Goal: Book appointment/travel/reservation

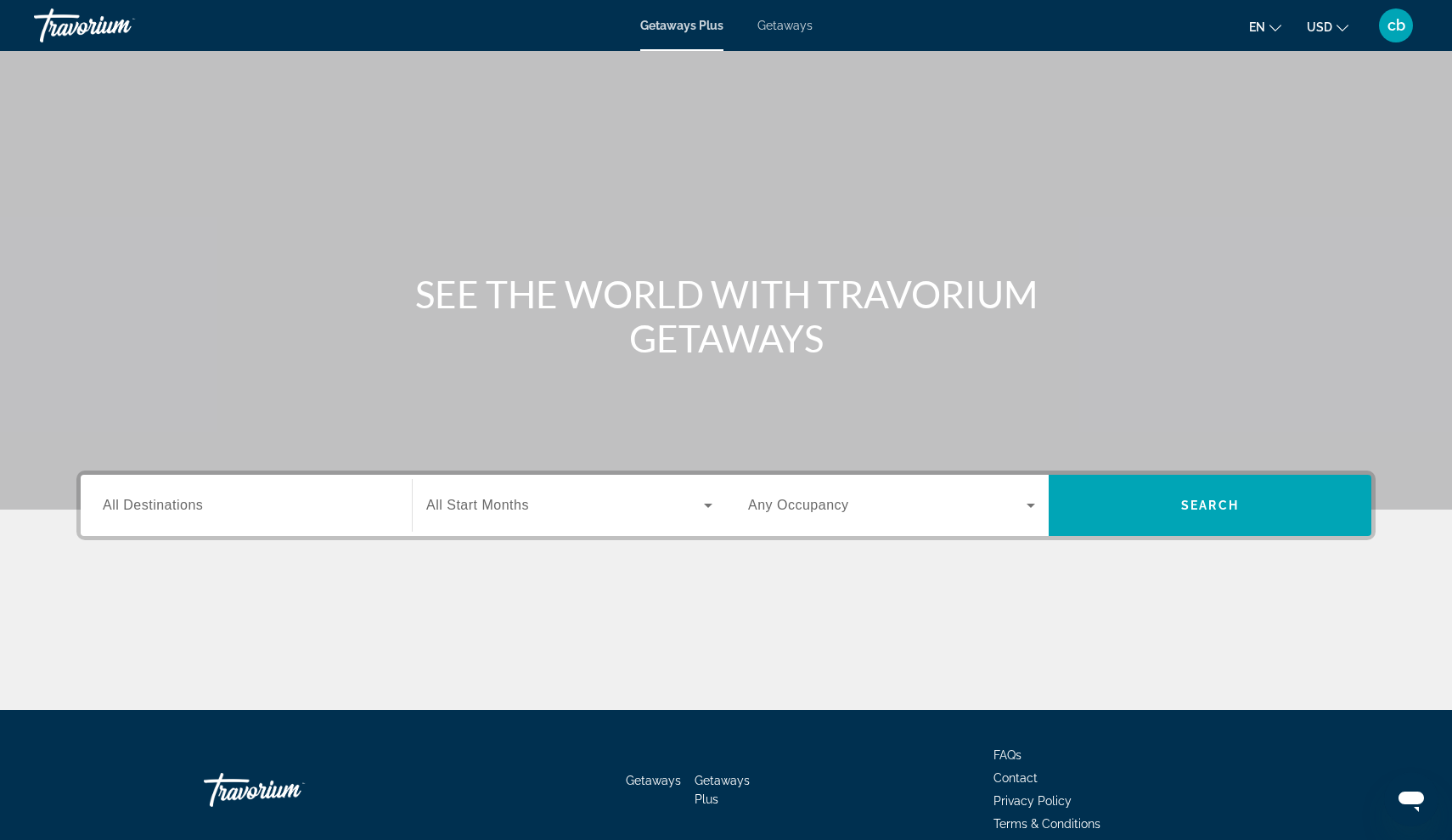
click at [163, 508] on span "All Destinations" at bounding box center [153, 505] width 100 height 14
click at [163, 508] on input "Destination All Destinations" at bounding box center [246, 506] width 287 height 20
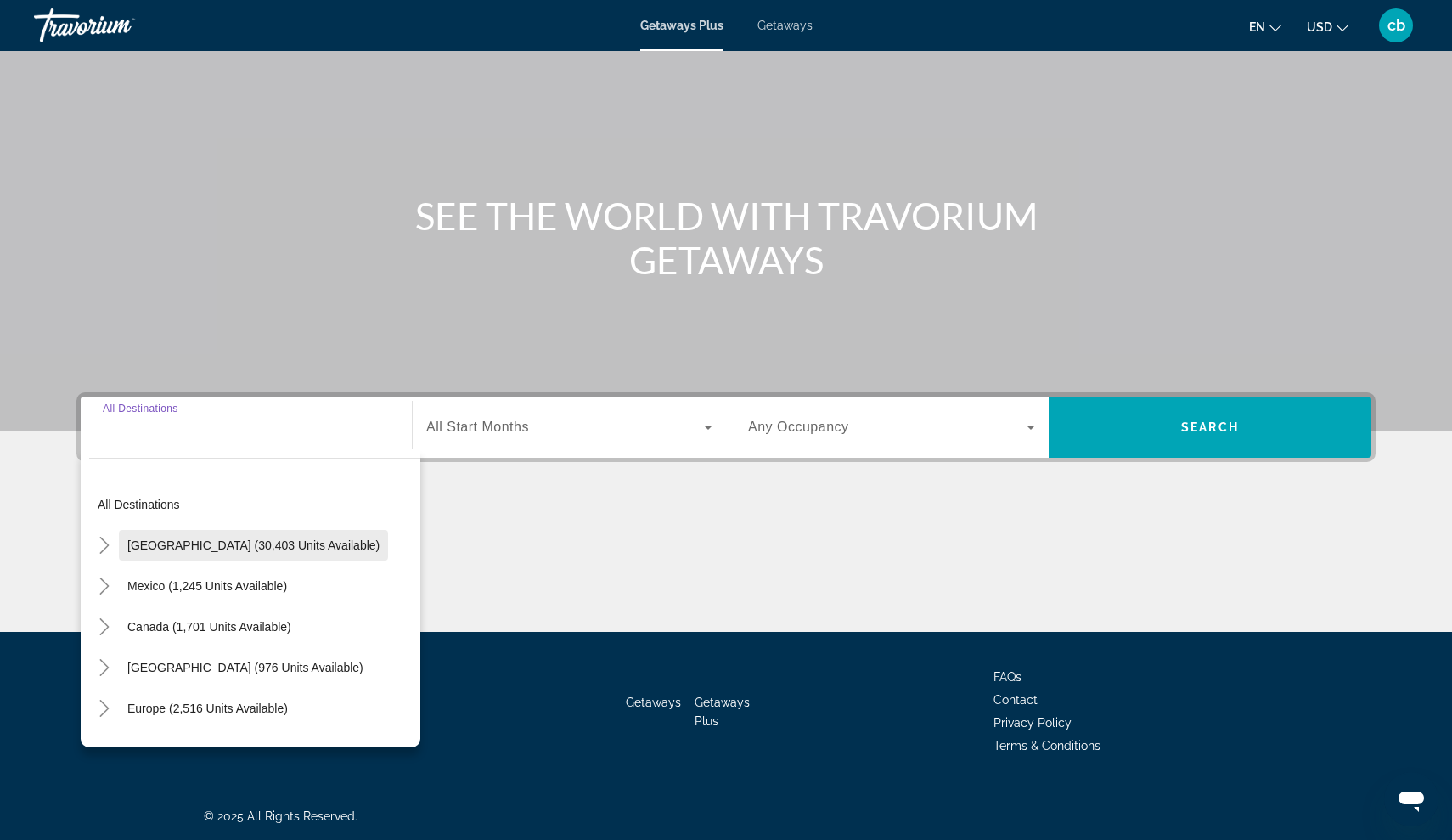
click at [158, 539] on span "United States (30,403 units available)" at bounding box center [253, 544] width 253 height 13
type input "**********"
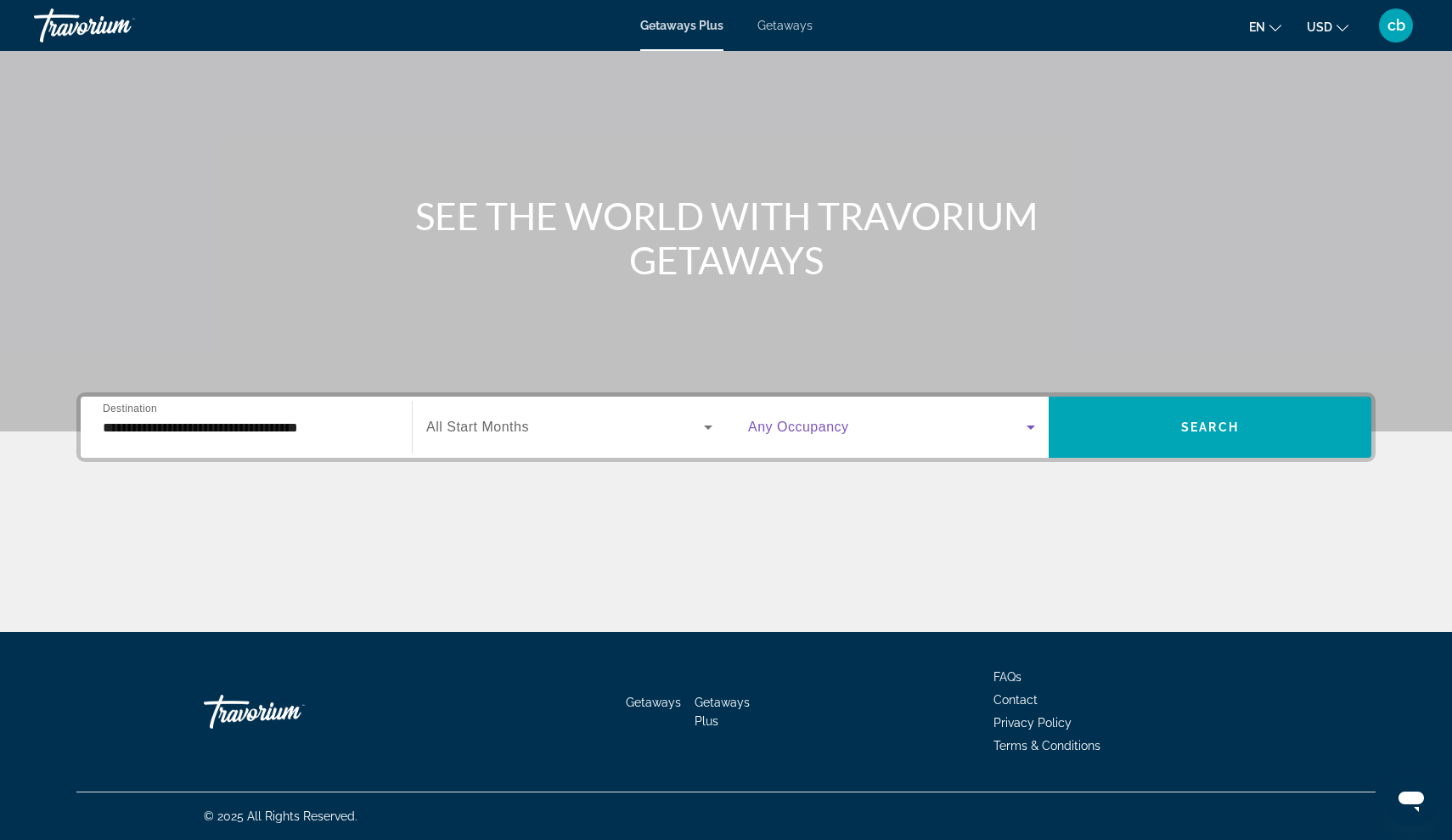
click at [1023, 417] on icon "Search widget" at bounding box center [1030, 427] width 20 height 20
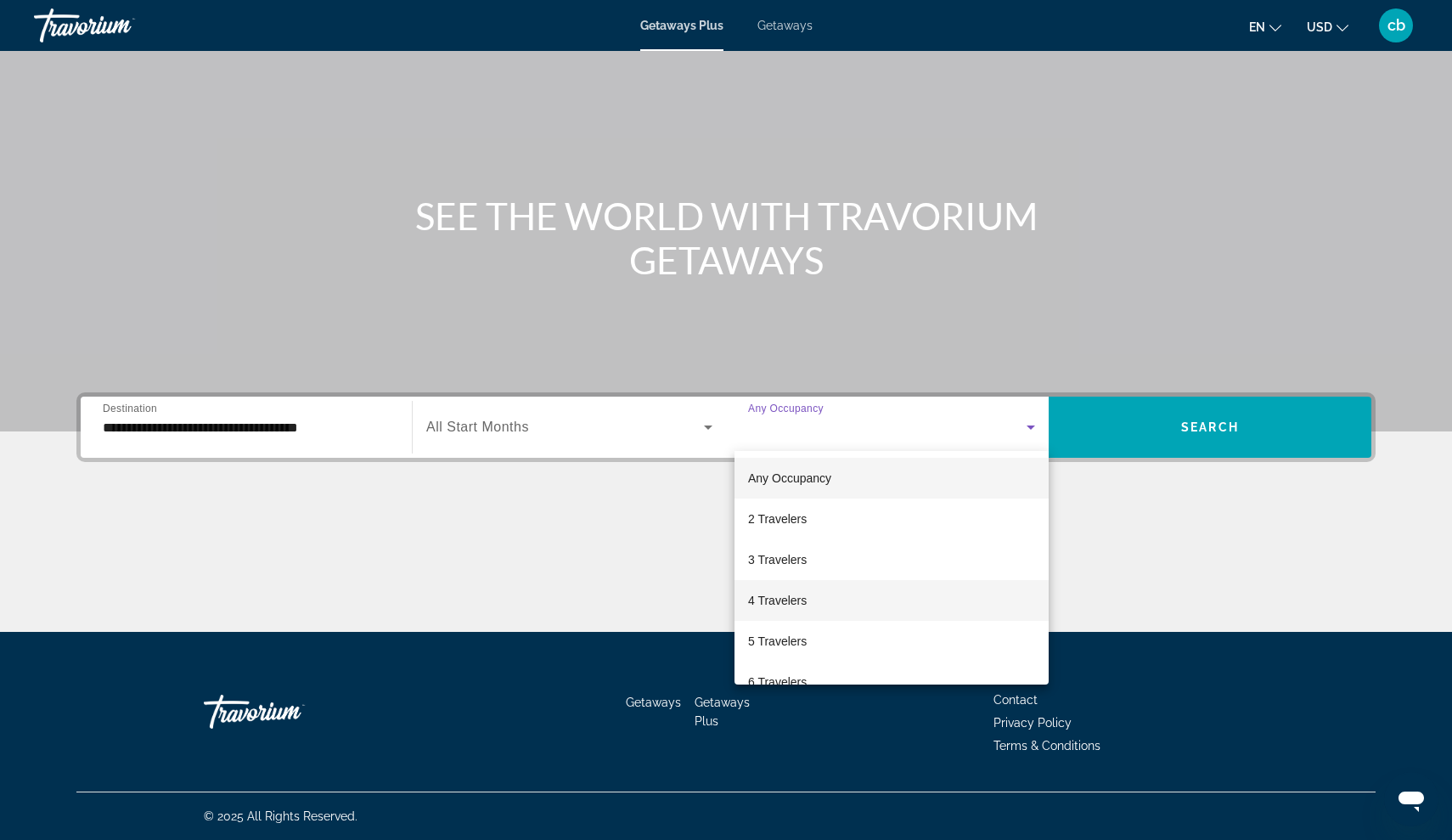
click at [816, 598] on mat-option "4 Travelers" at bounding box center [891, 600] width 314 height 40
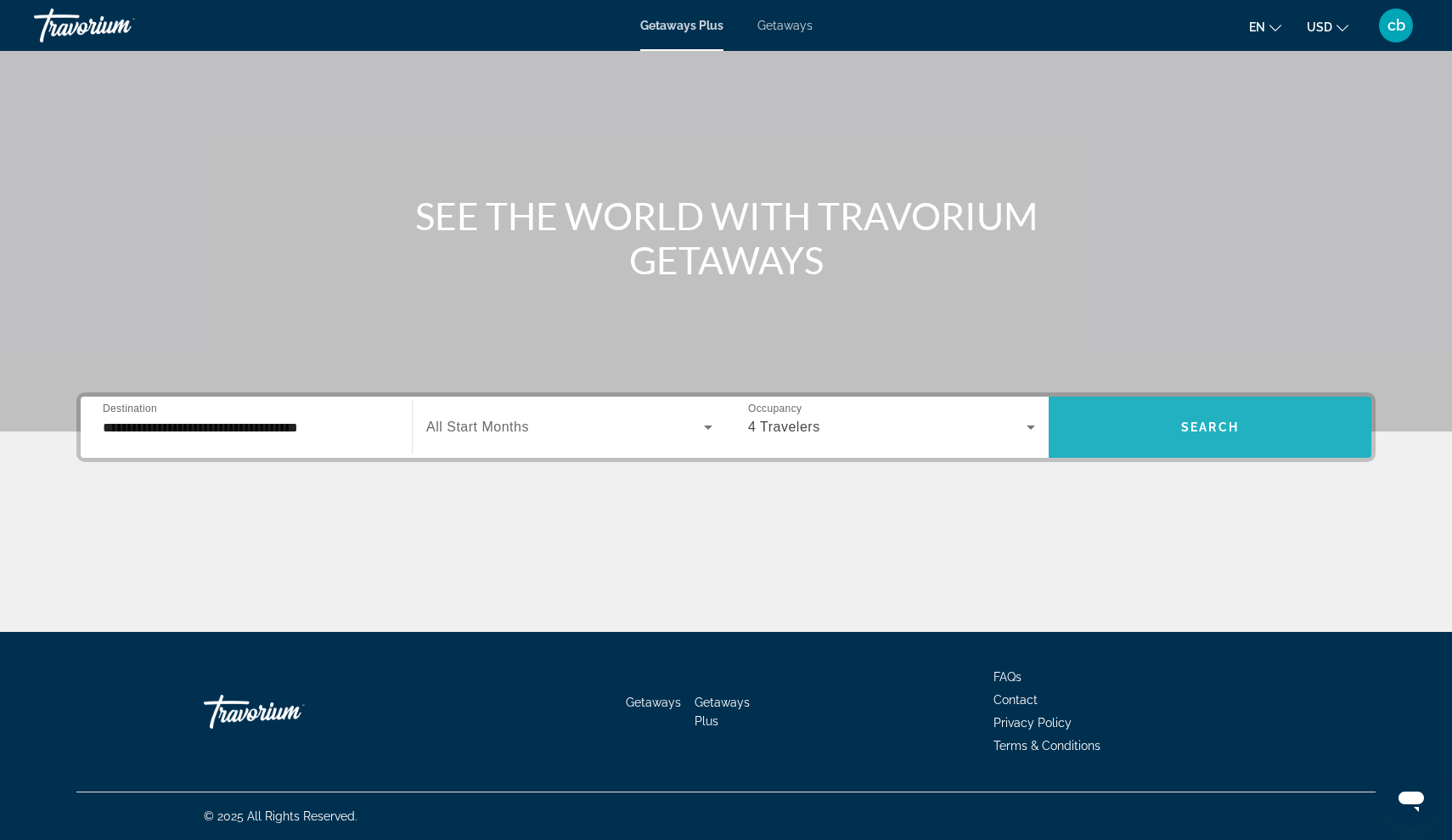
click at [1264, 426] on span "Search widget" at bounding box center [1210, 427] width 323 height 40
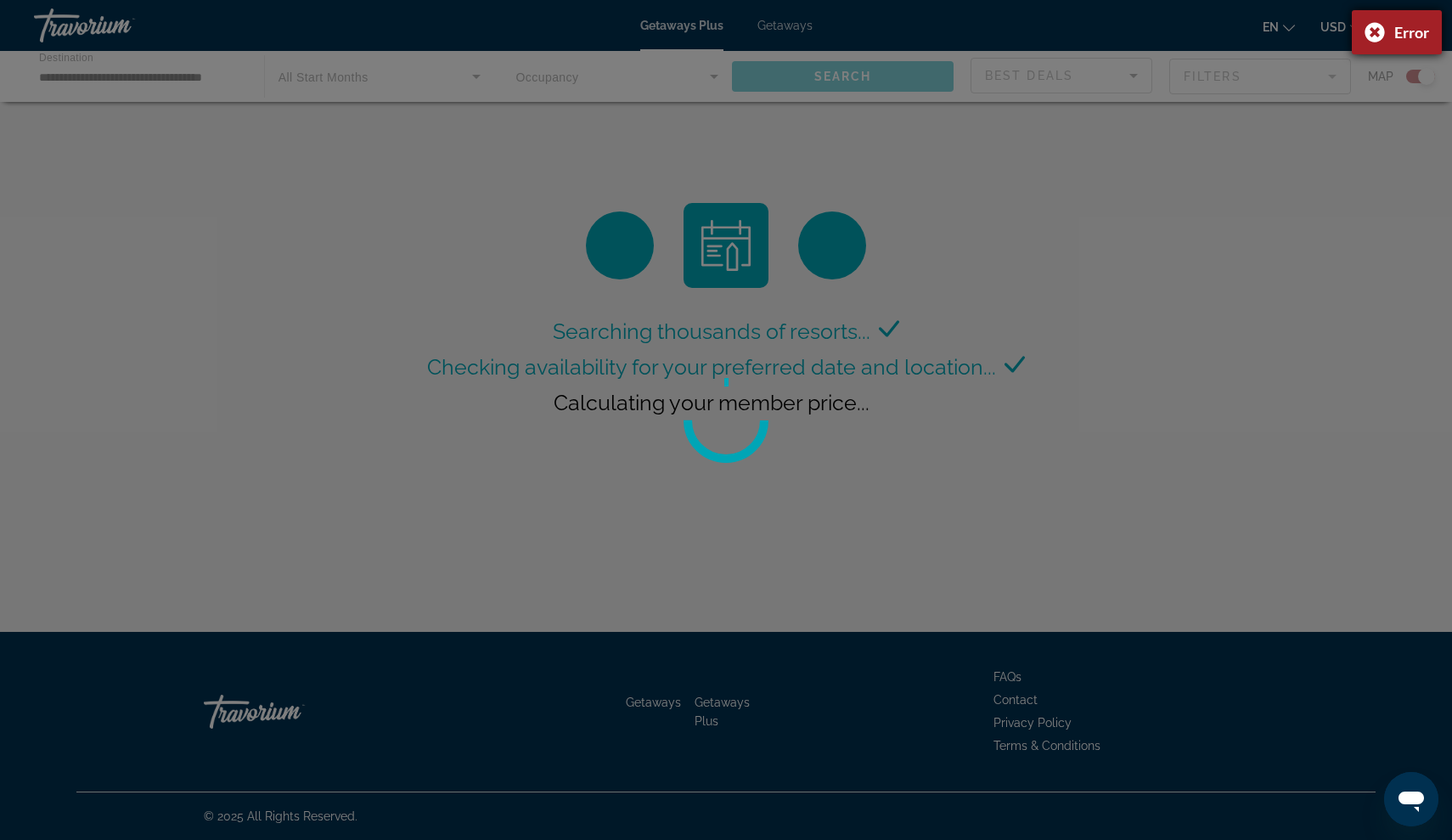
click at [1376, 25] on div "Error" at bounding box center [1397, 33] width 90 height 44
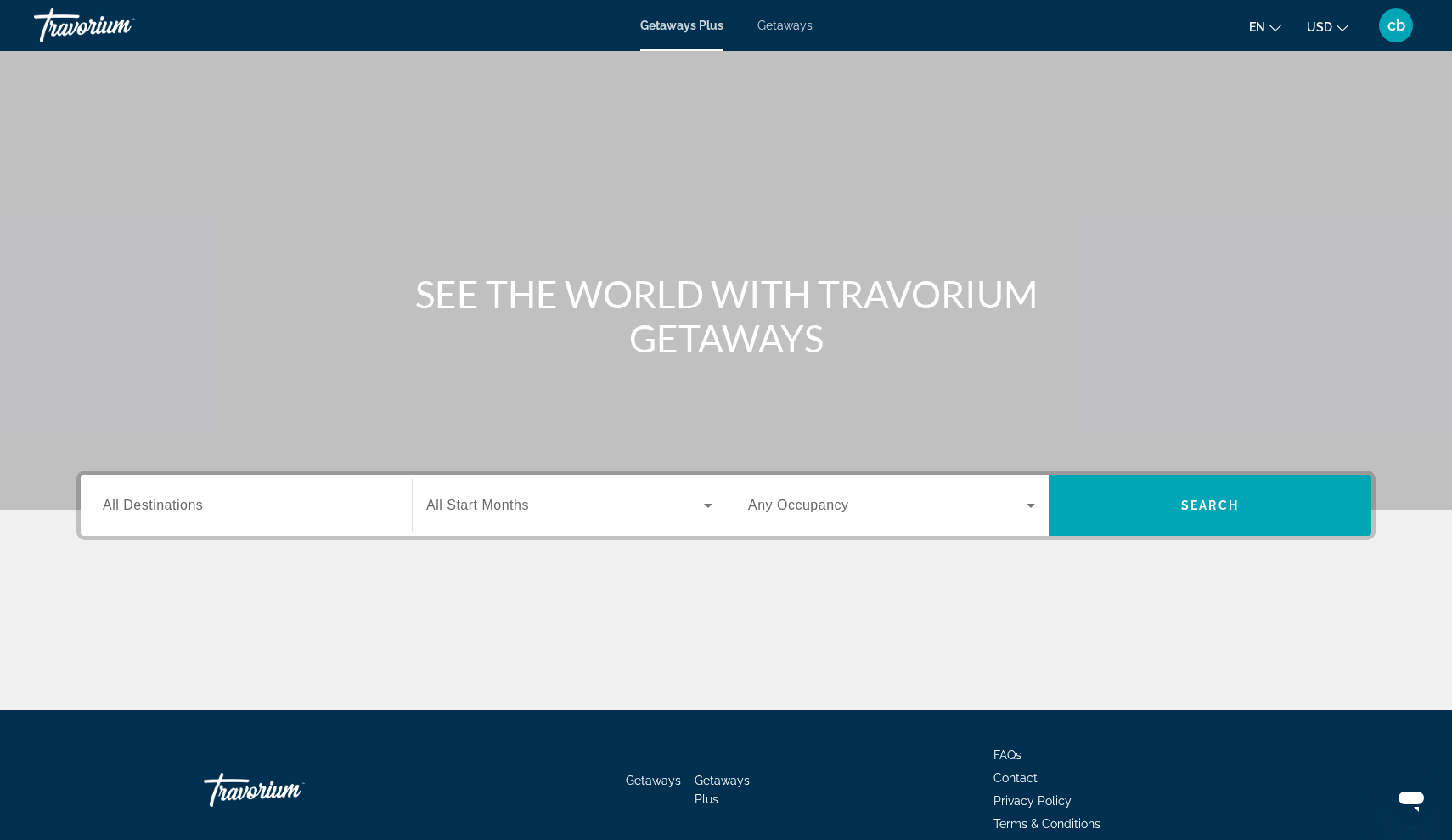
click at [681, 26] on span "Getaways Plus" at bounding box center [682, 25] width 84 height 13
click at [160, 498] on span "All Destinations" at bounding box center [153, 505] width 100 height 14
click at [160, 498] on input "Destination All Destinations" at bounding box center [246, 506] width 287 height 20
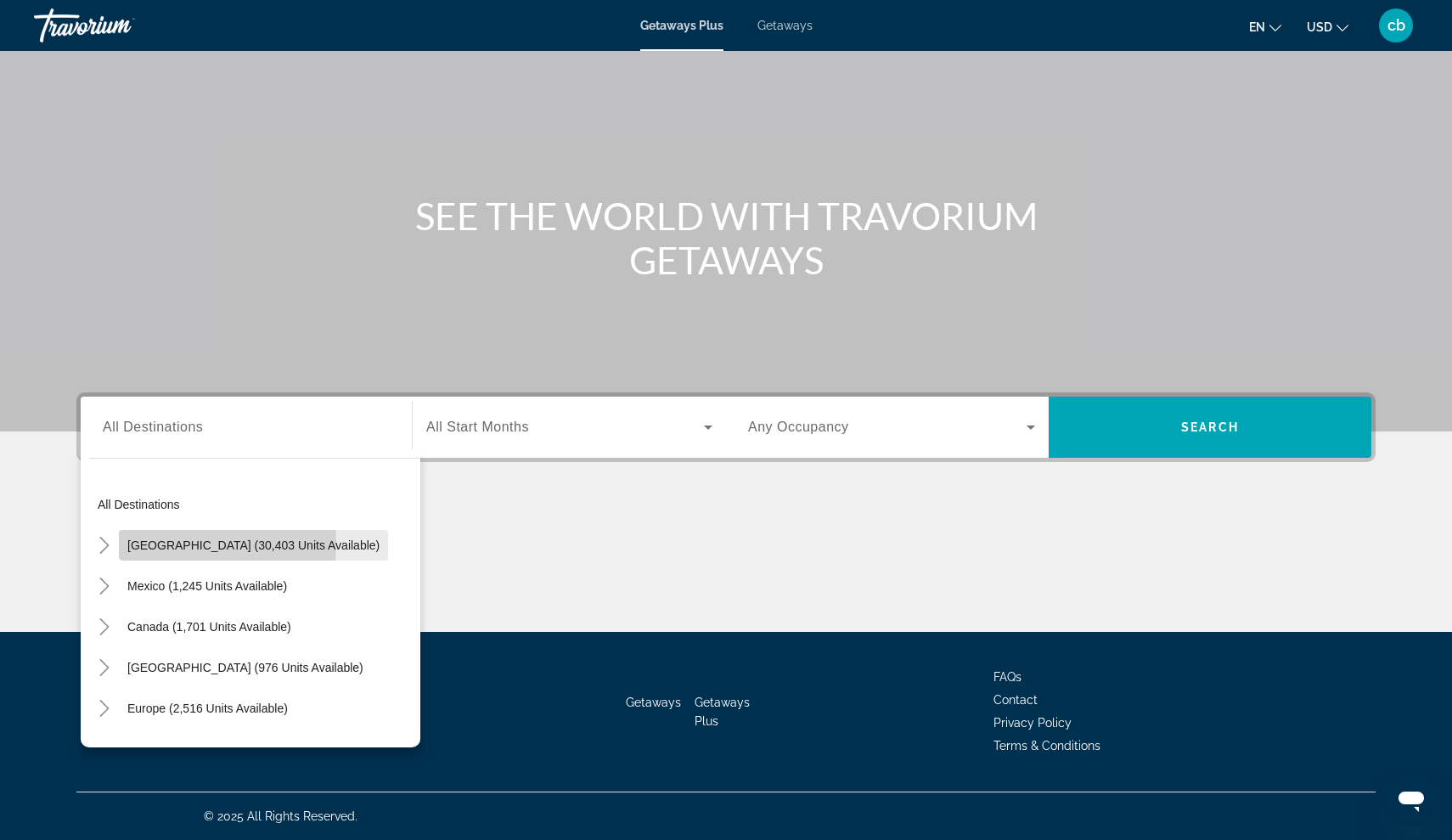
click at [151, 544] on span "United States (30,403 units available)" at bounding box center [253, 544] width 253 height 13
type input "**********"
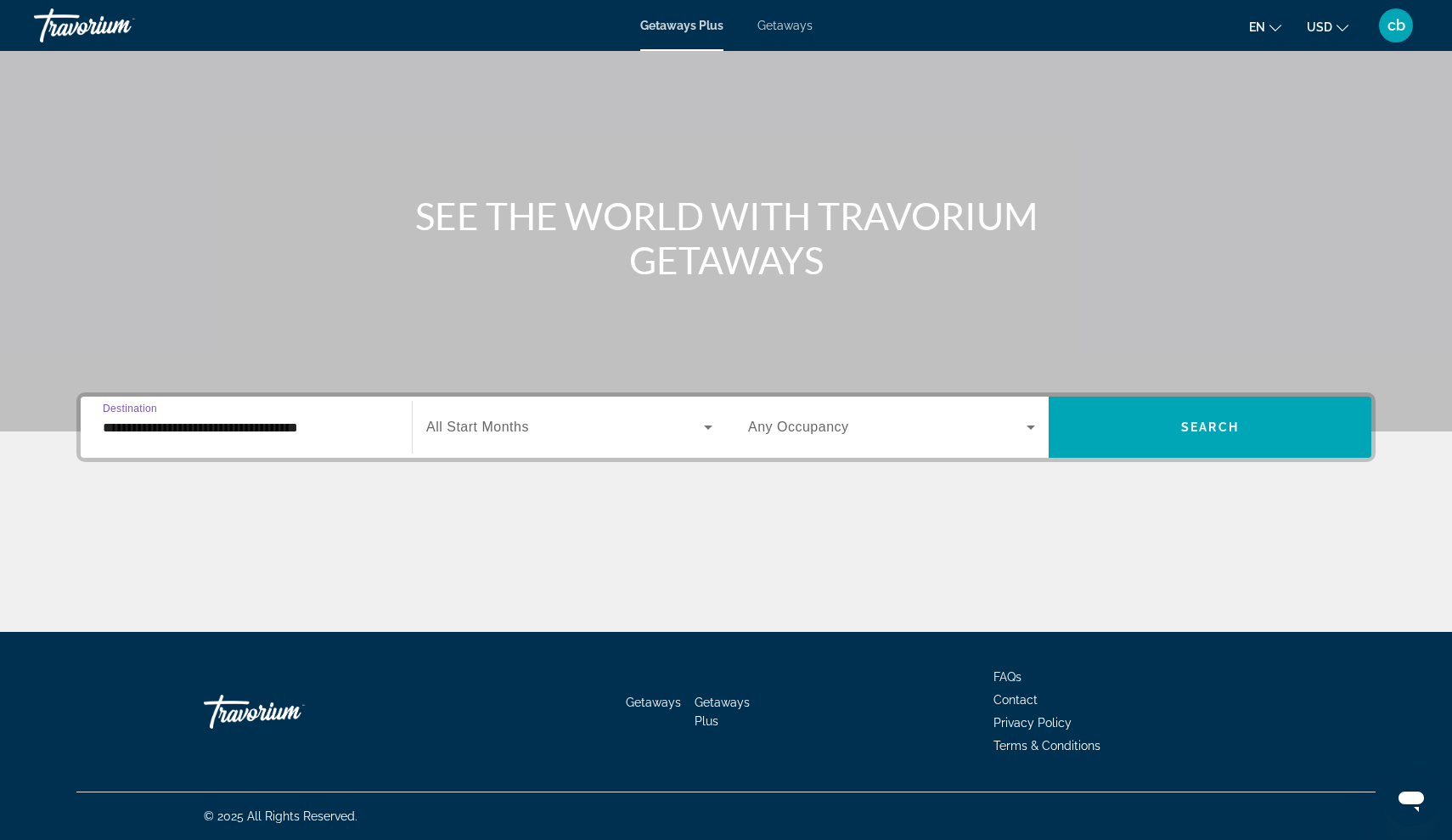
click at [1031, 426] on icon "Search widget" at bounding box center [1031, 427] width 9 height 4
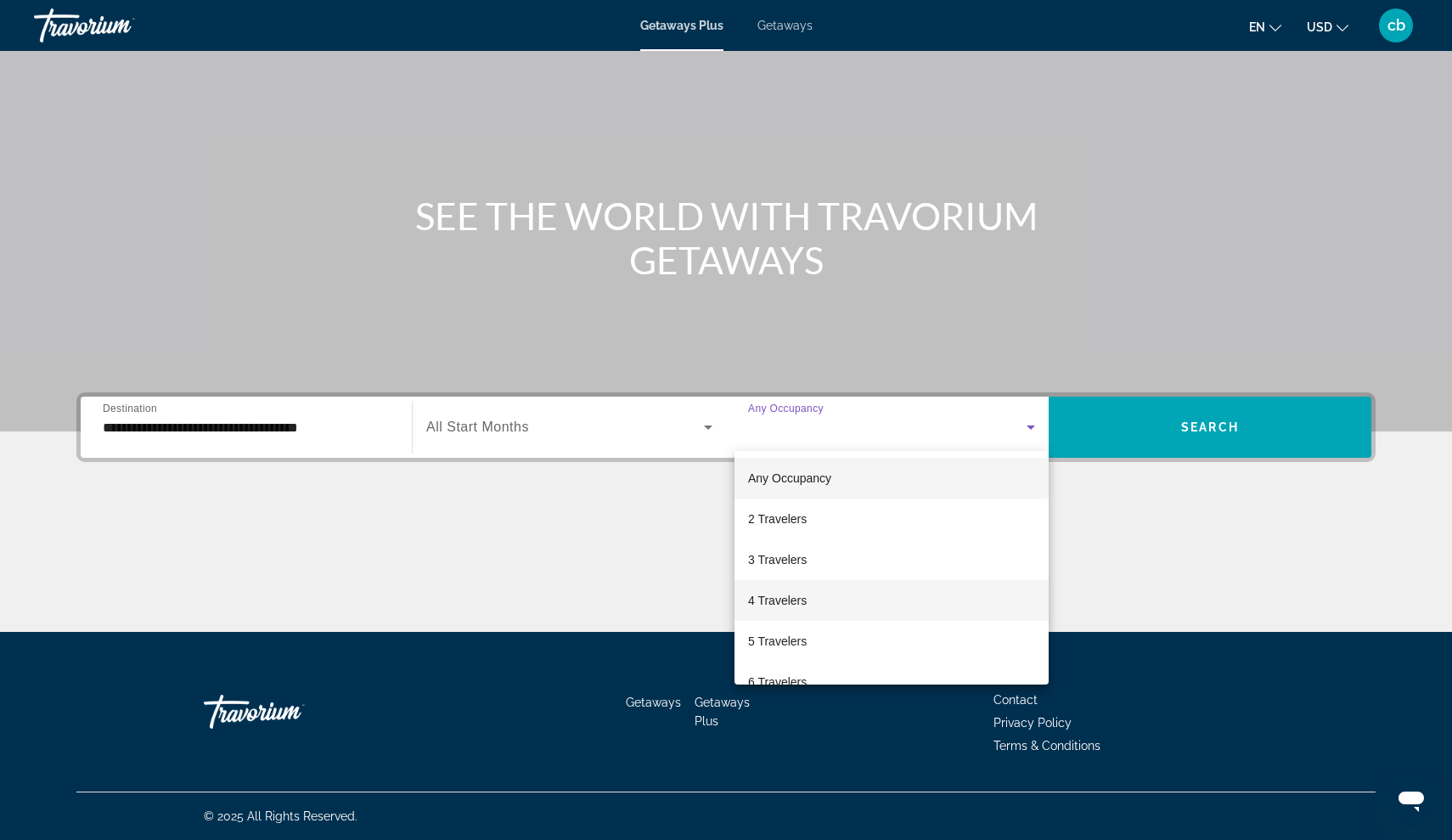
click at [869, 603] on mat-option "4 Travelers" at bounding box center [891, 600] width 314 height 40
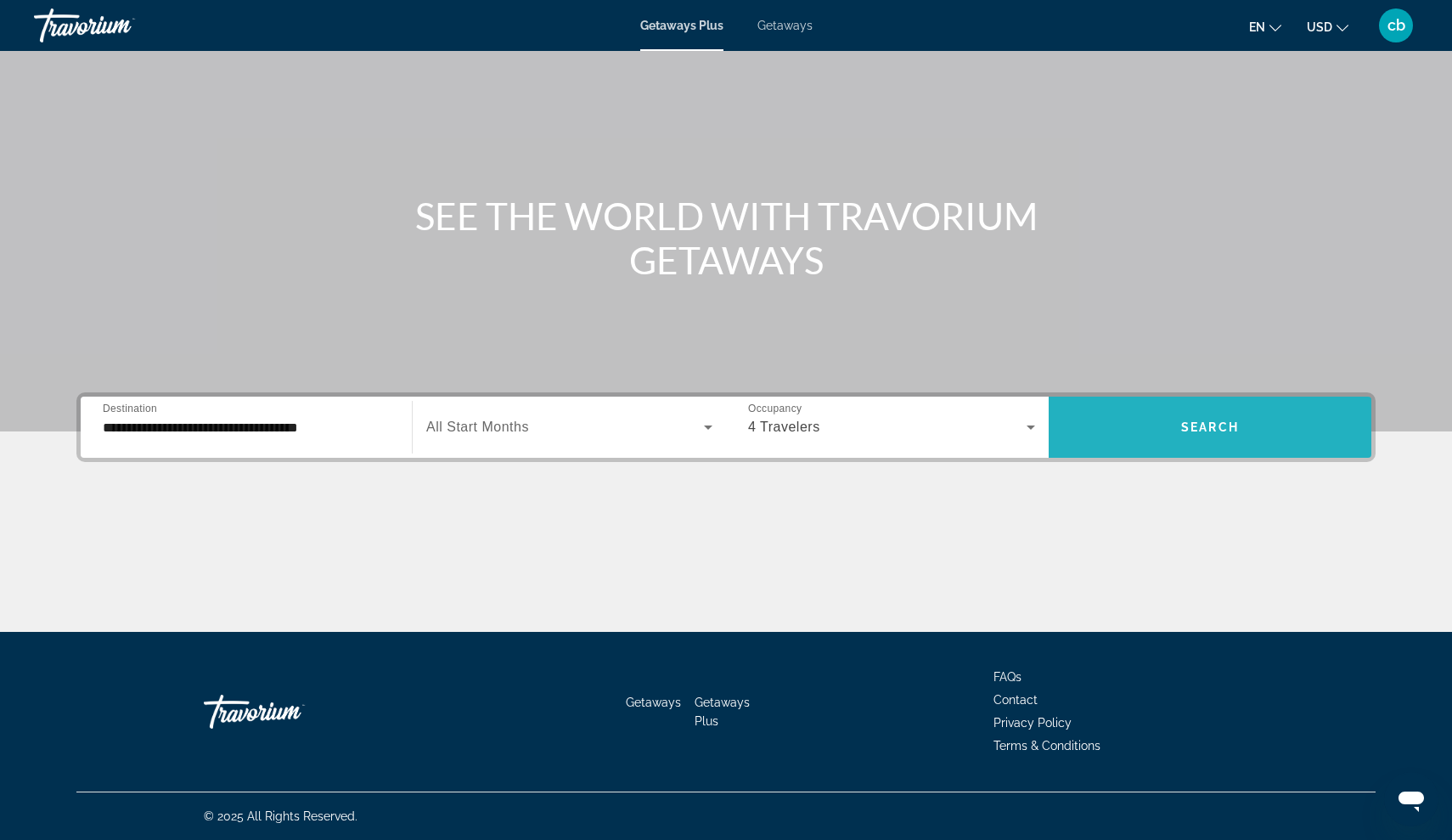
click at [1184, 429] on span "Search" at bounding box center [1210, 427] width 58 height 13
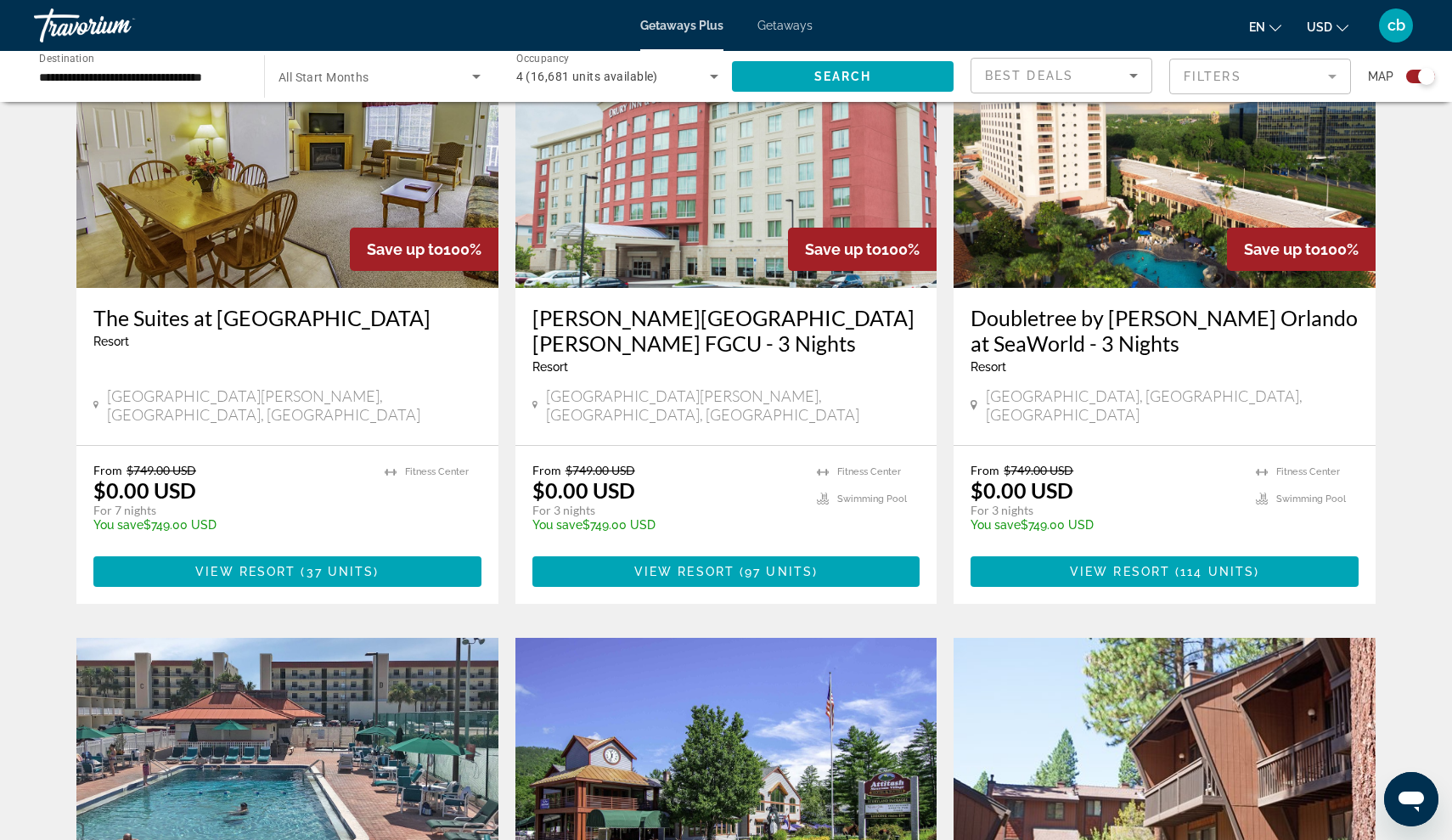
scroll to position [645, 0]
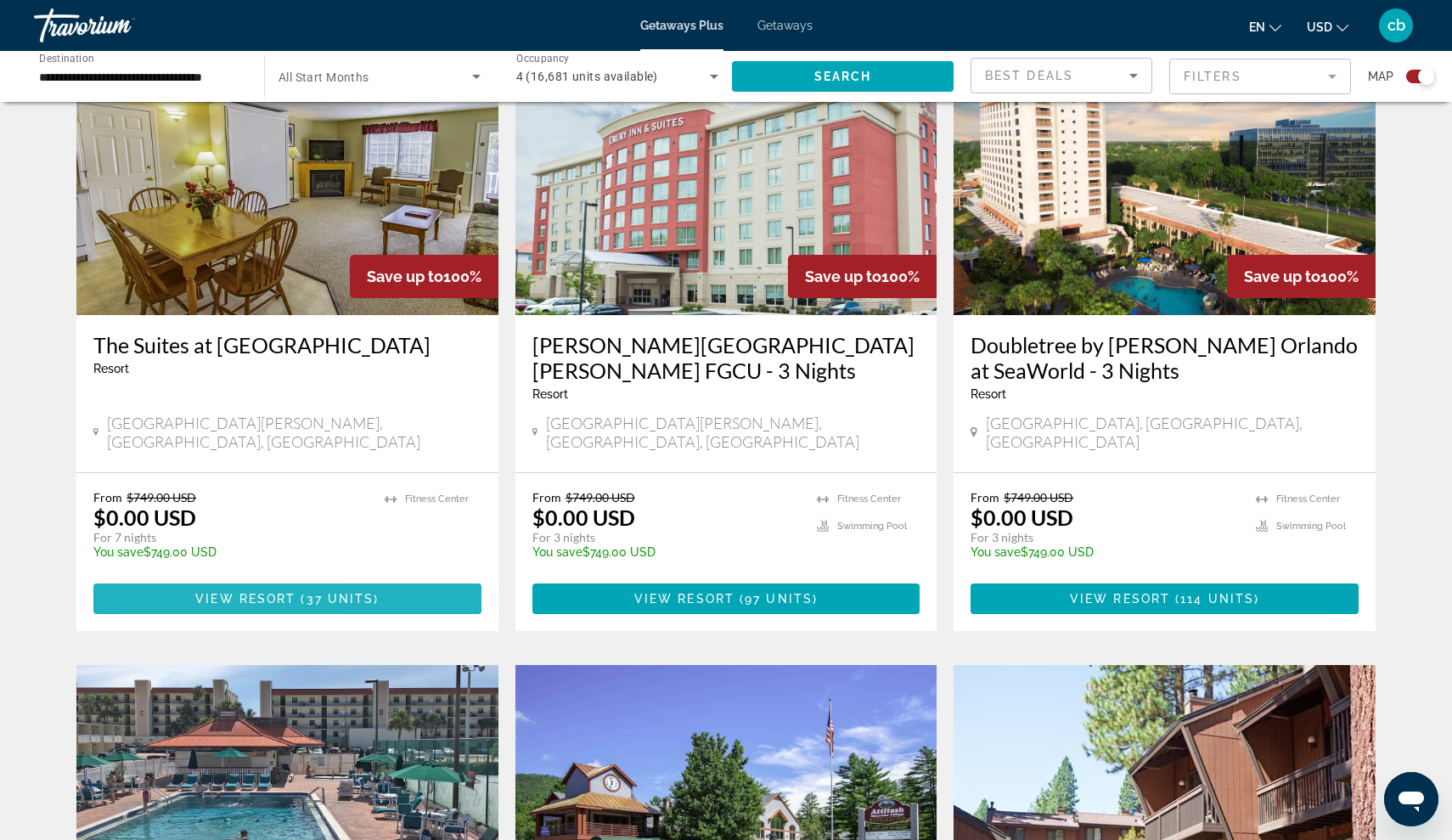
click at [194, 578] on span "Main content" at bounding box center [287, 598] width 388 height 40
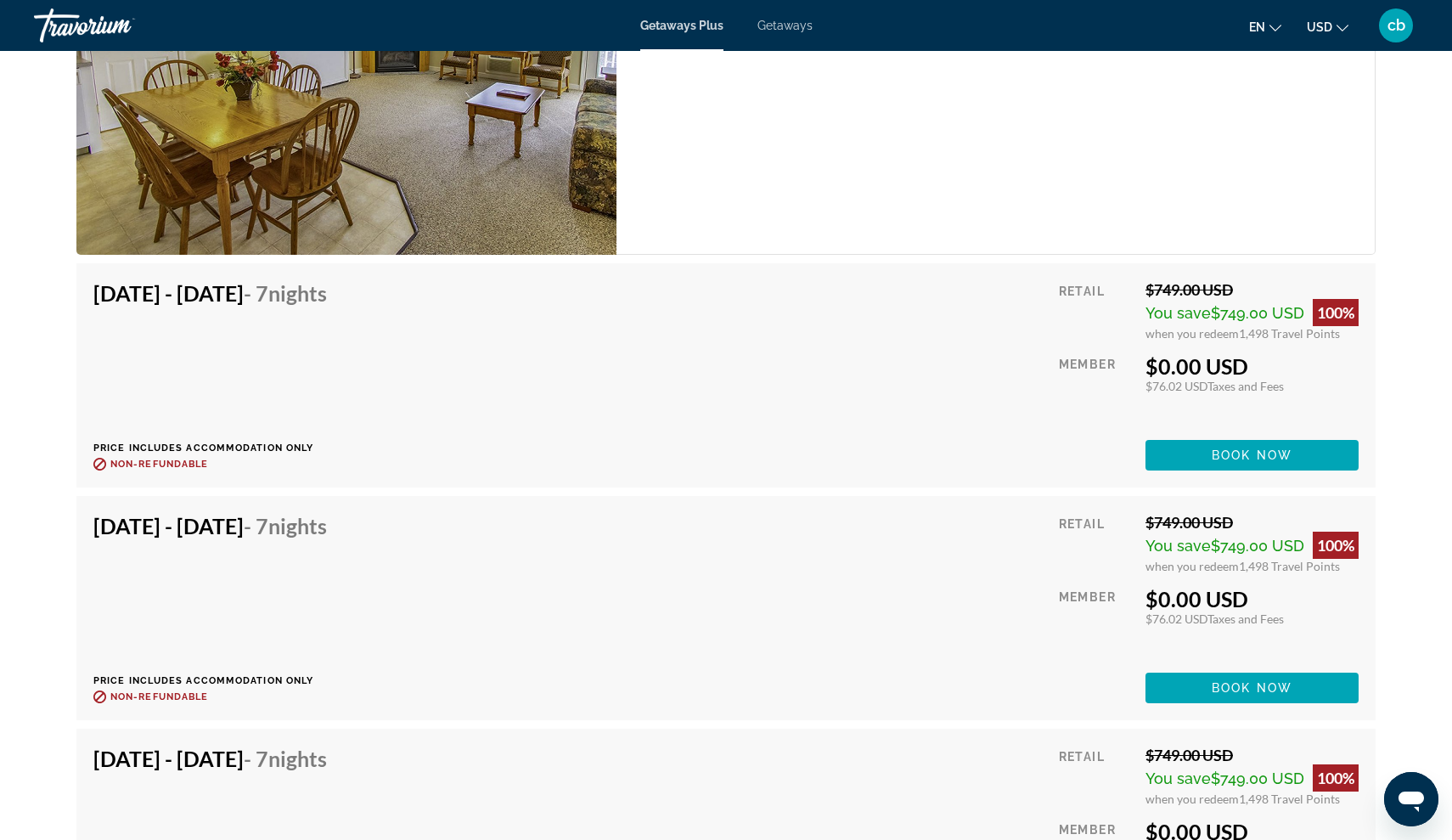
scroll to position [4007, 0]
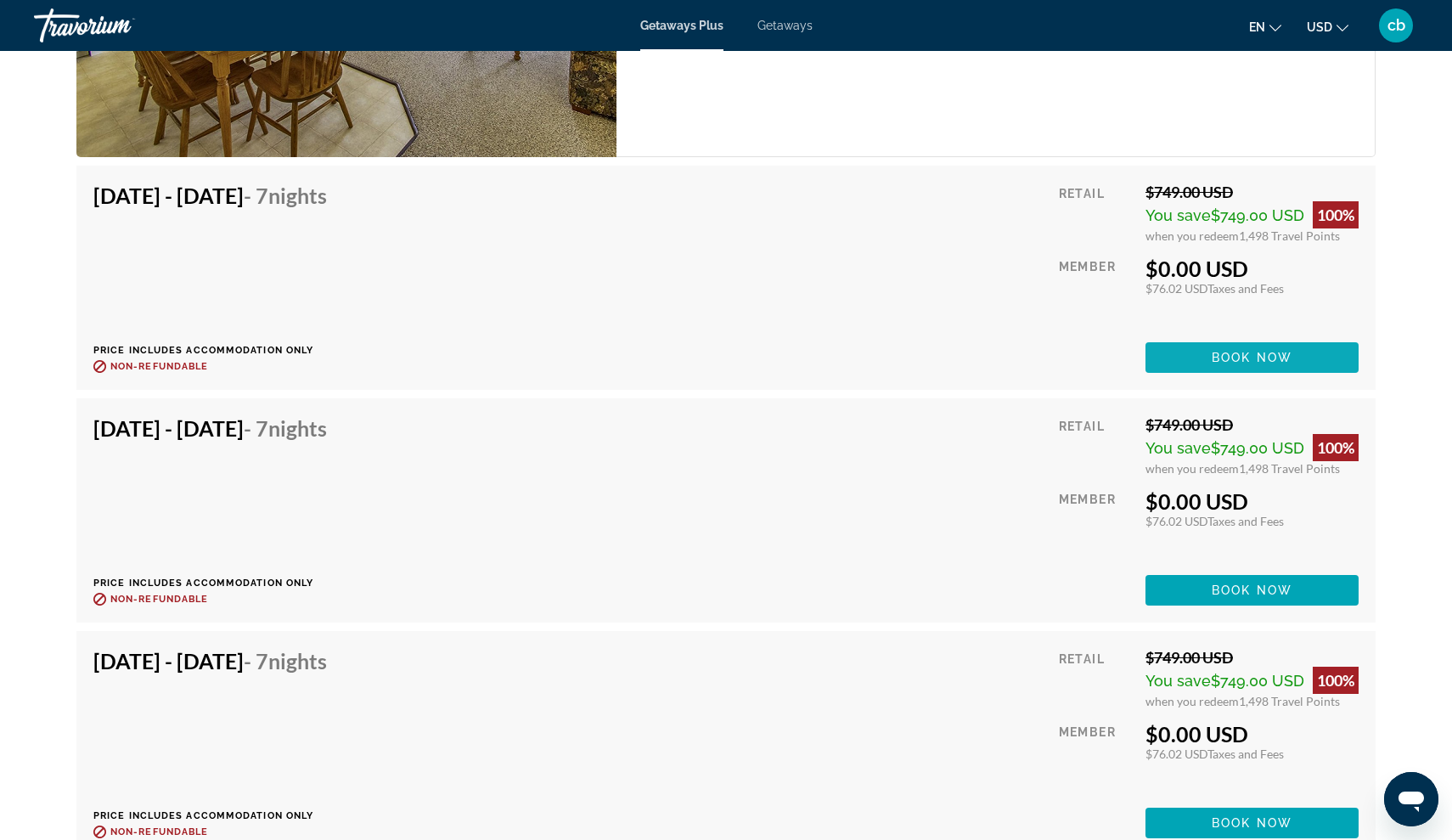
click at [1254, 359] on span "Book now" at bounding box center [1252, 357] width 81 height 13
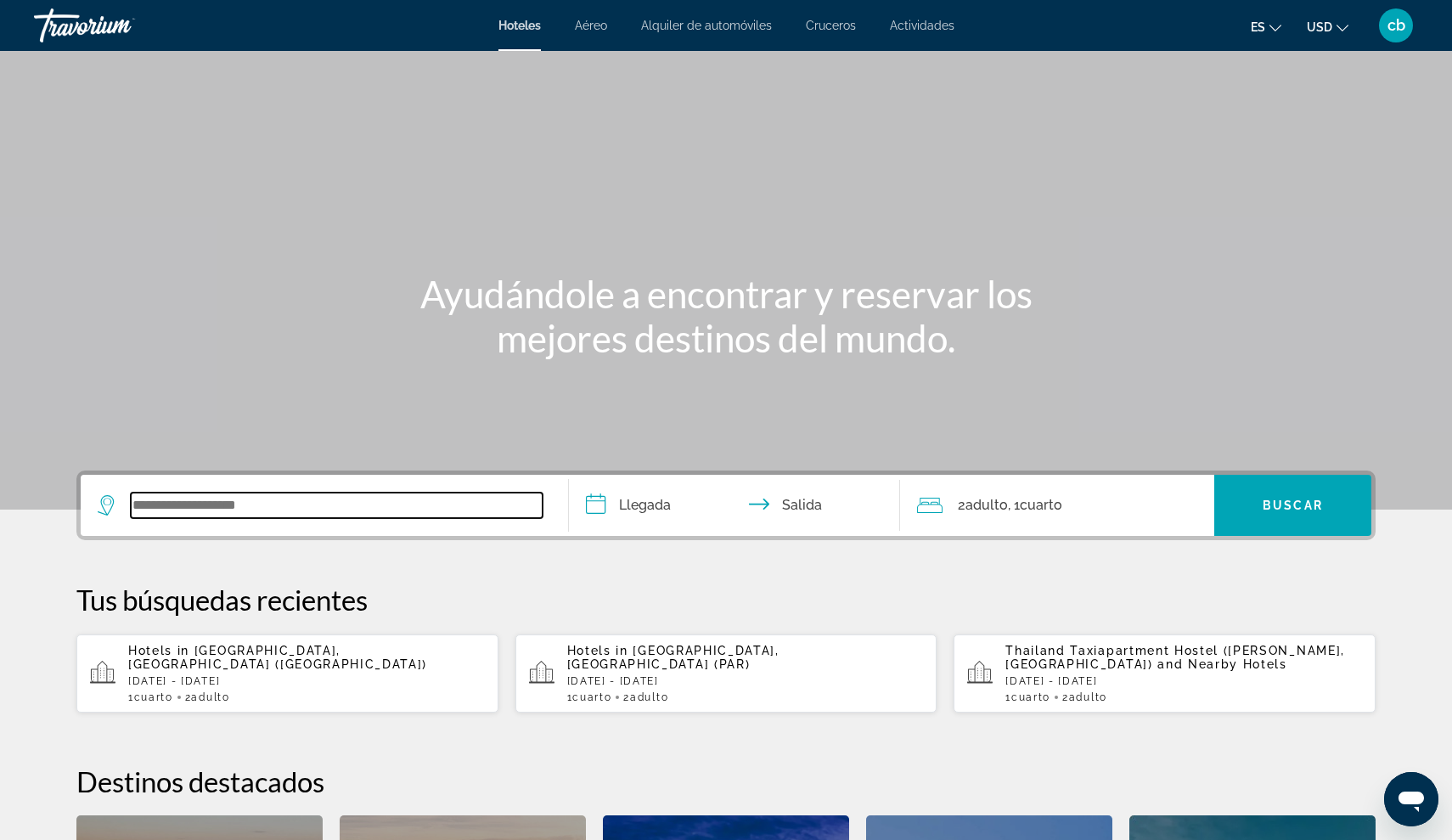
drag, startPoint x: 209, startPoint y: 166, endPoint x: 182, endPoint y: 499, distance: 334.1
click at [182, 499] on input "Search widget" at bounding box center [337, 505] width 412 height 26
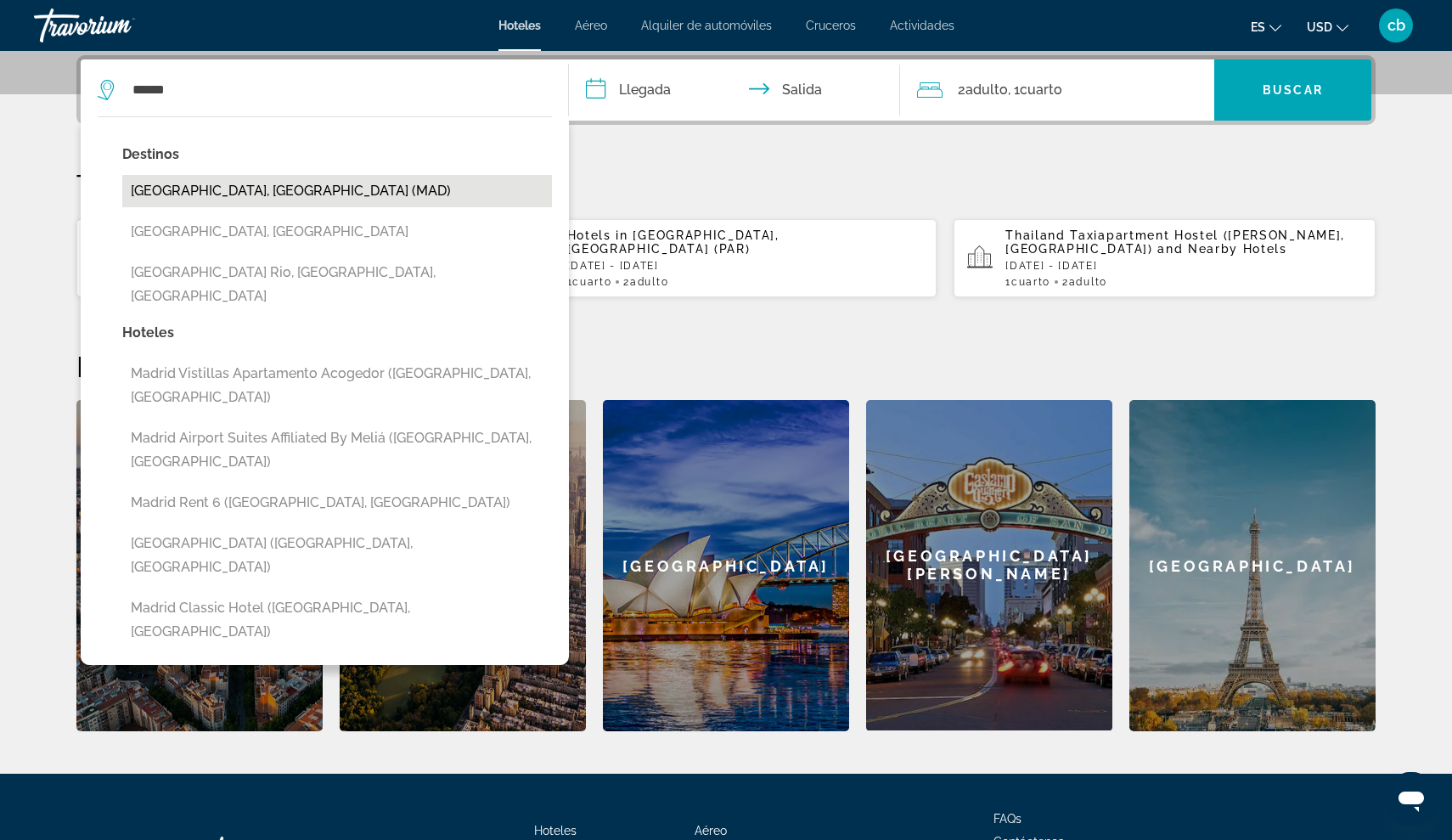
click at [225, 184] on button "[GEOGRAPHIC_DATA], [GEOGRAPHIC_DATA] (MAD)" at bounding box center [337, 191] width 429 height 33
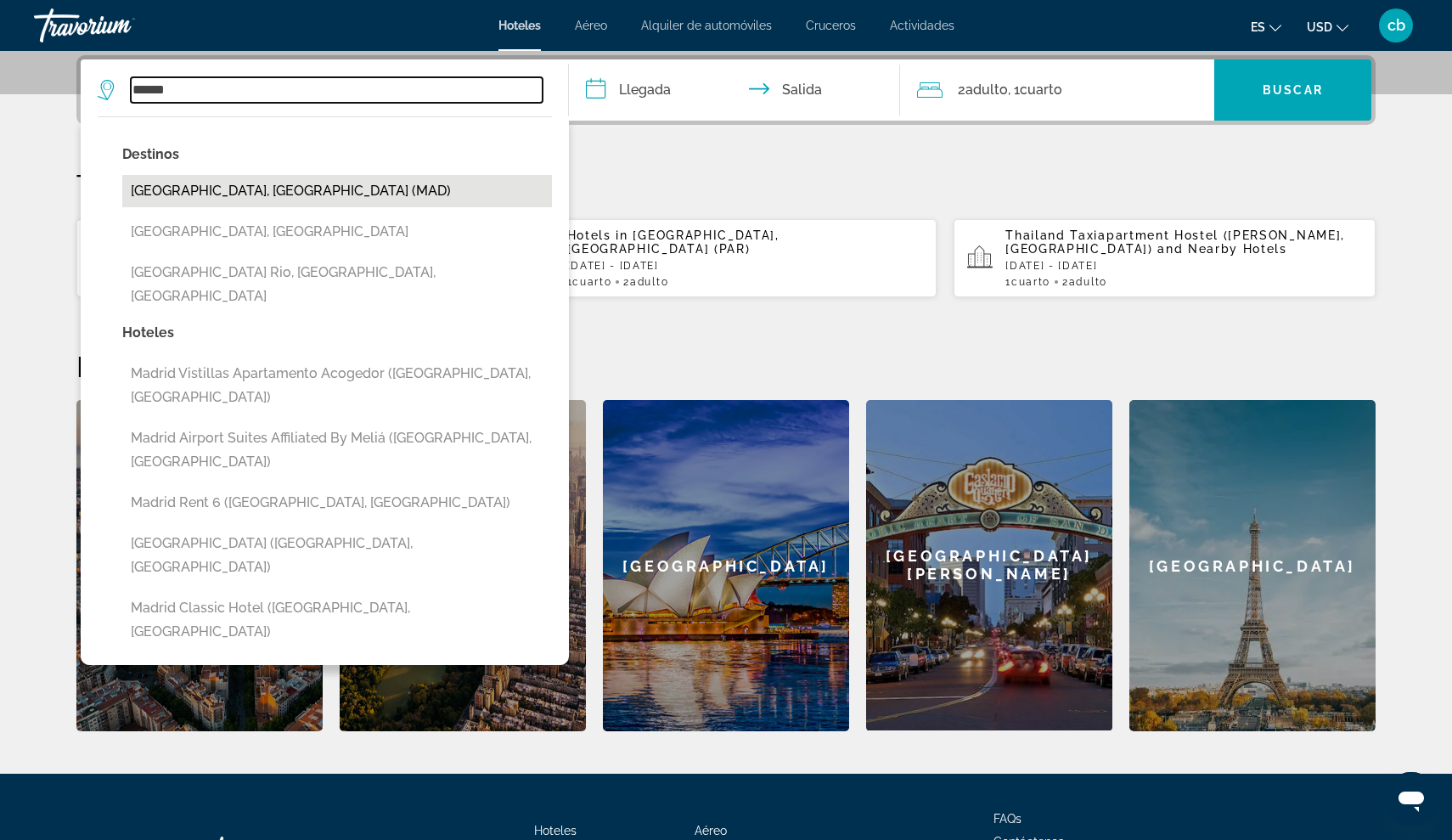
type input "**********"
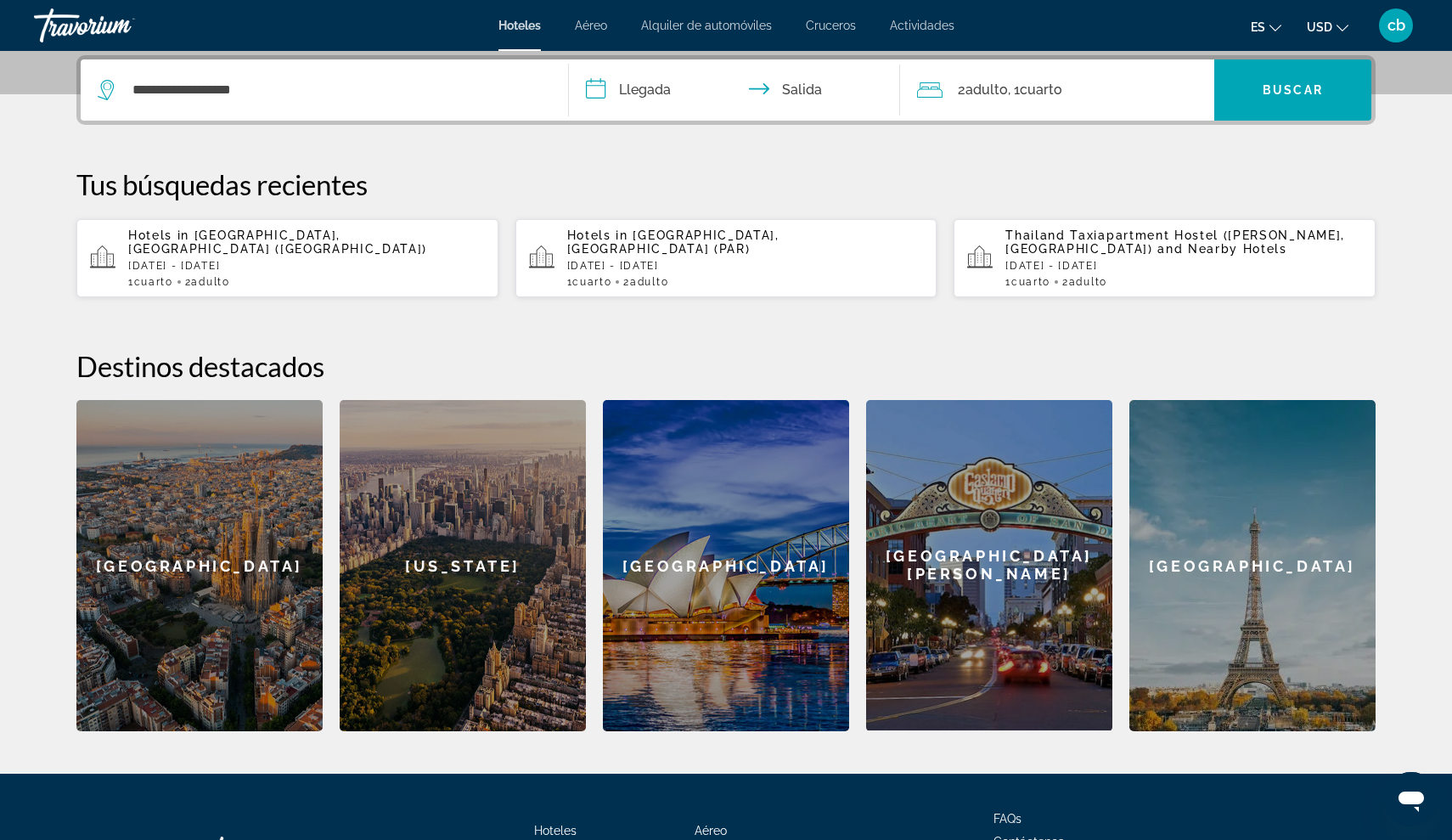
click at [598, 88] on input "**********" at bounding box center [738, 92] width 338 height 66
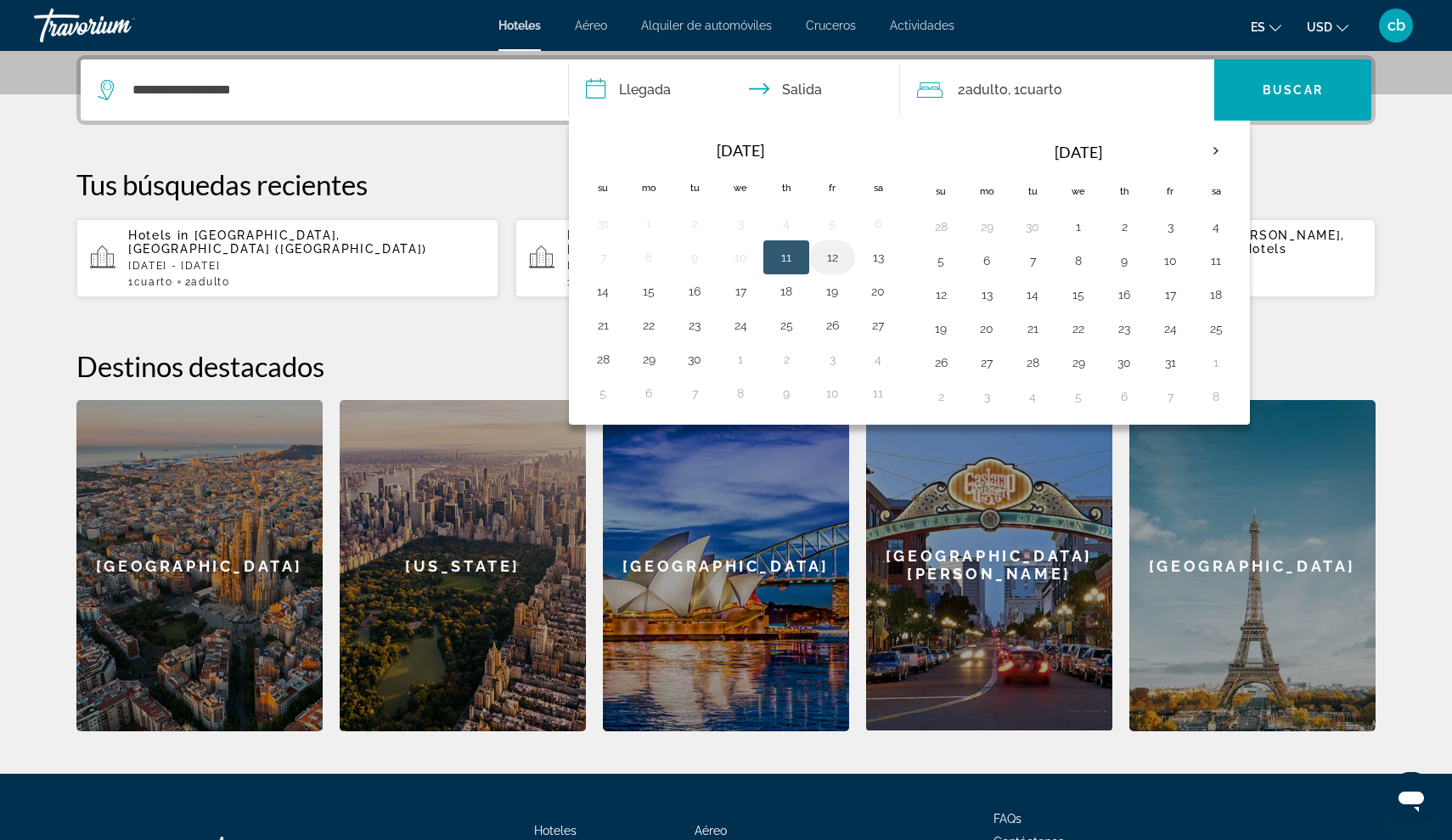
click at [832, 249] on button "12" at bounding box center [832, 257] width 27 height 24
click at [887, 256] on button "13" at bounding box center [878, 257] width 27 height 24
type input "**********"
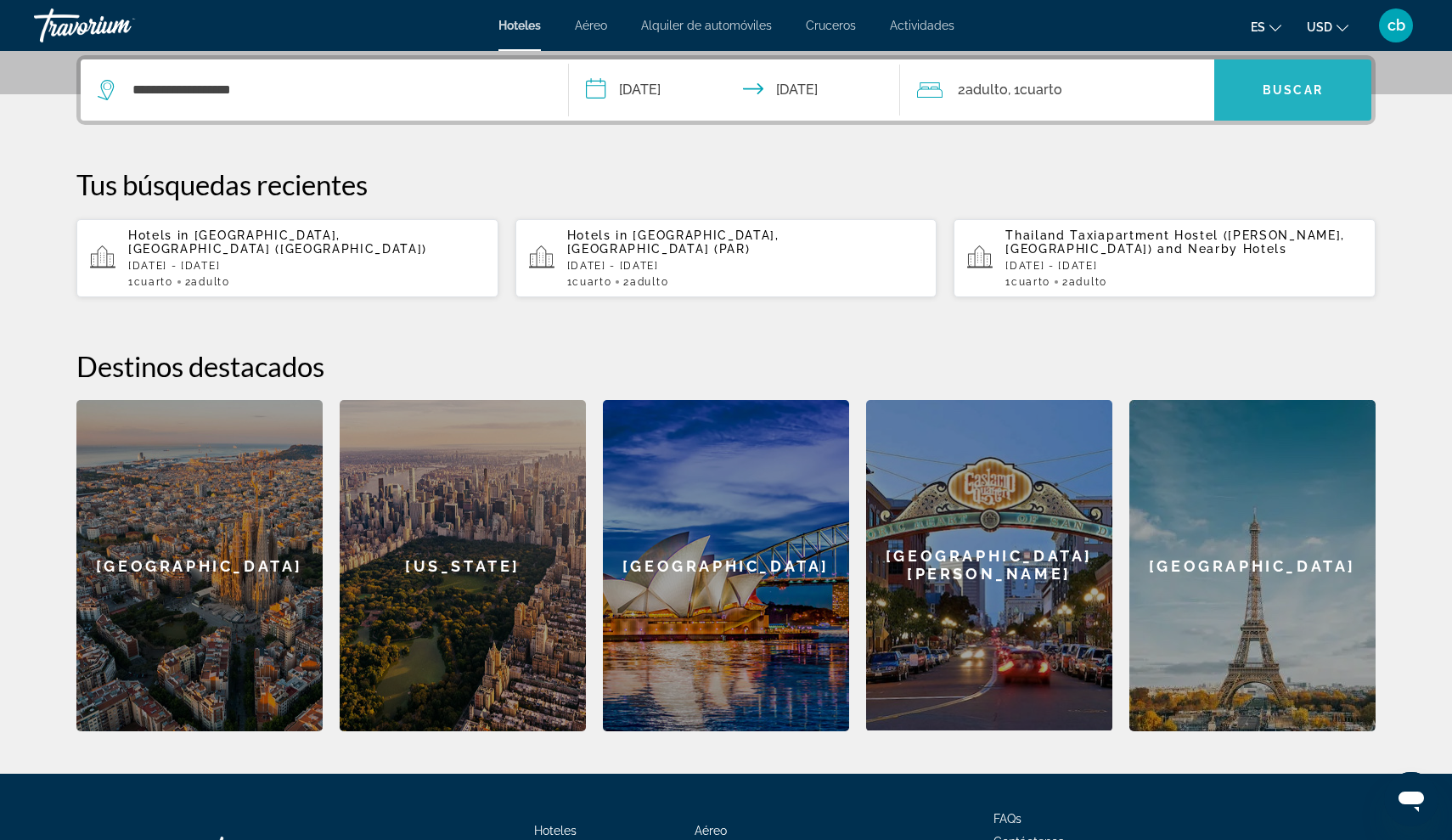
click at [1319, 85] on span "Buscar" at bounding box center [1293, 90] width 61 height 13
